Goal: Task Accomplishment & Management: Use online tool/utility

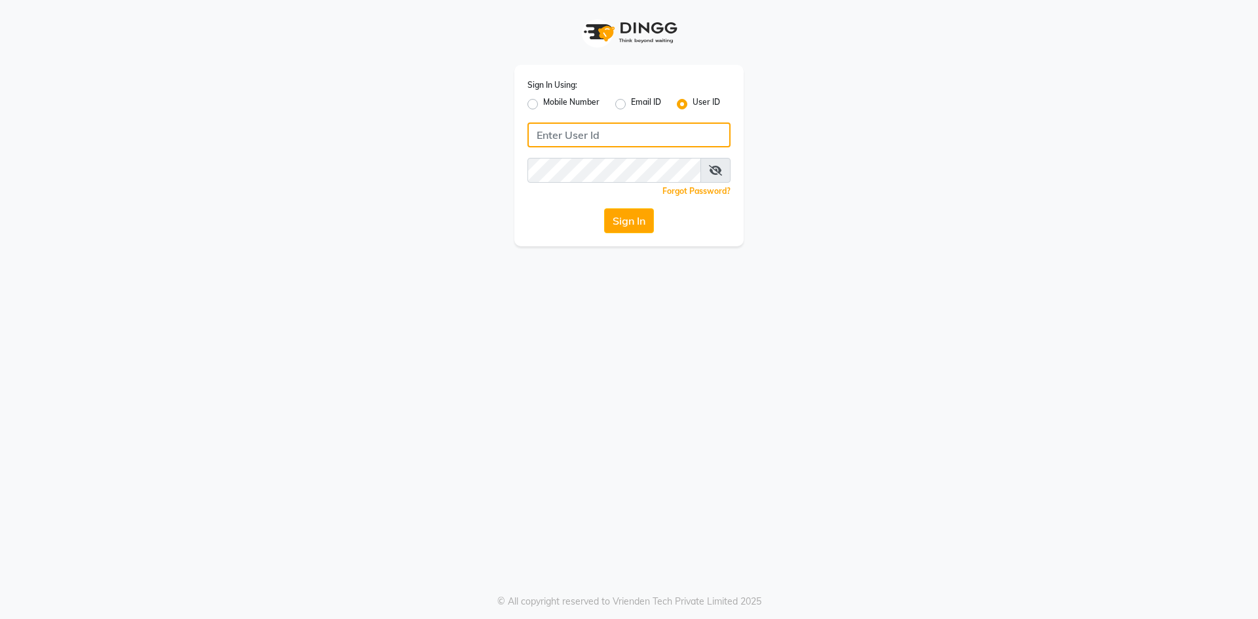
click at [639, 140] on input "Username" at bounding box center [628, 135] width 203 height 25
type input "Revivalstudio"
click at [604, 208] on button "Sign In" at bounding box center [629, 220] width 50 height 25
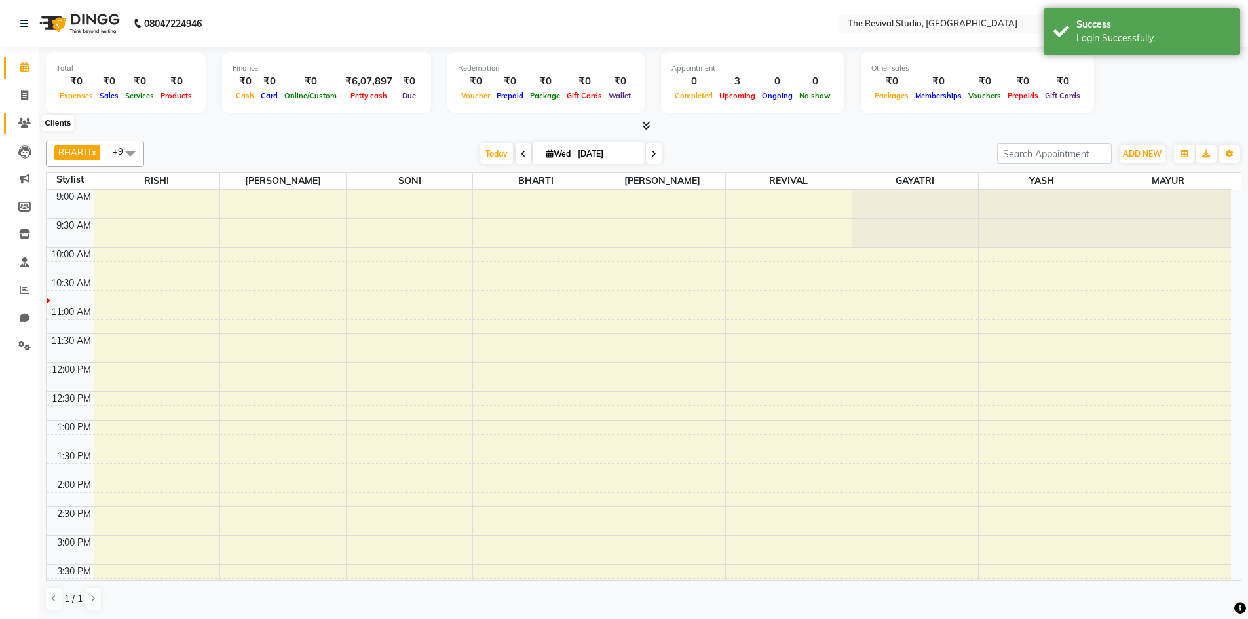
click at [27, 120] on icon at bounding box center [24, 123] width 12 height 10
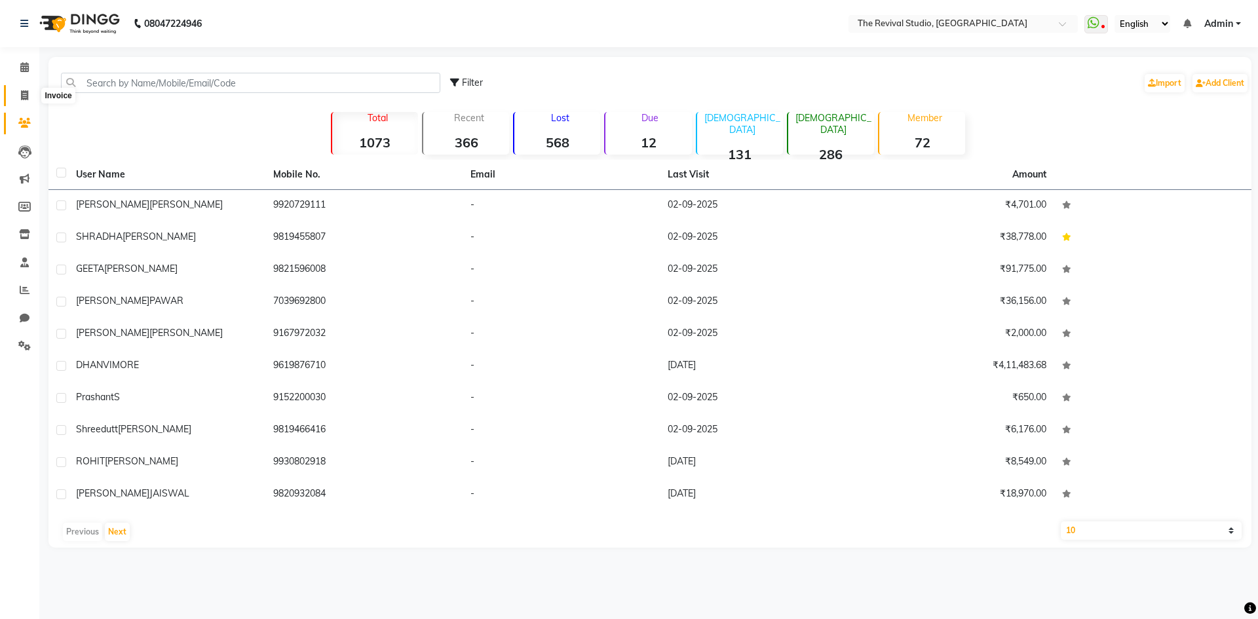
click at [22, 97] on icon at bounding box center [24, 95] width 7 height 10
select select "7991"
select select "service"
